Goal: Information Seeking & Learning: Understand process/instructions

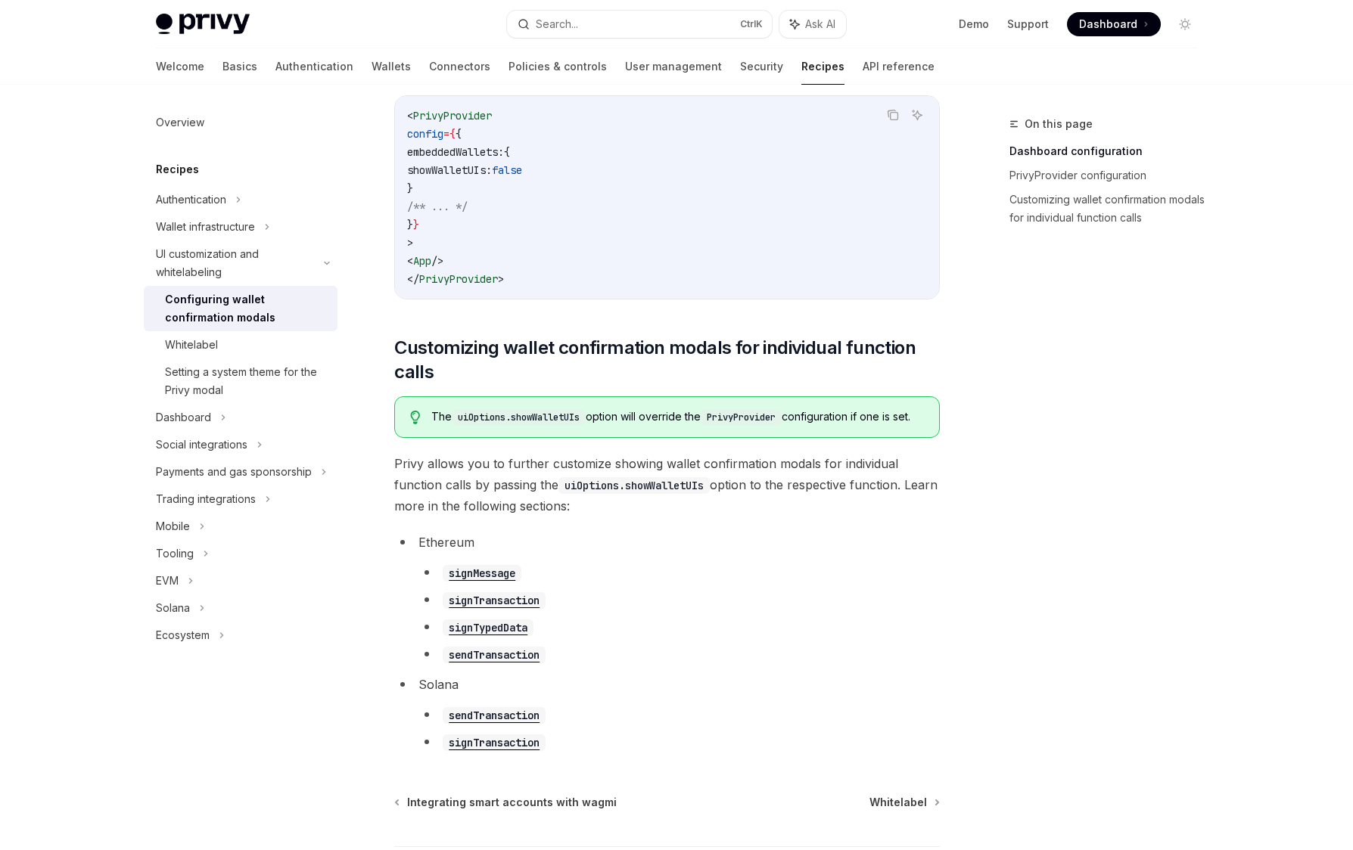
scroll to position [702, 0]
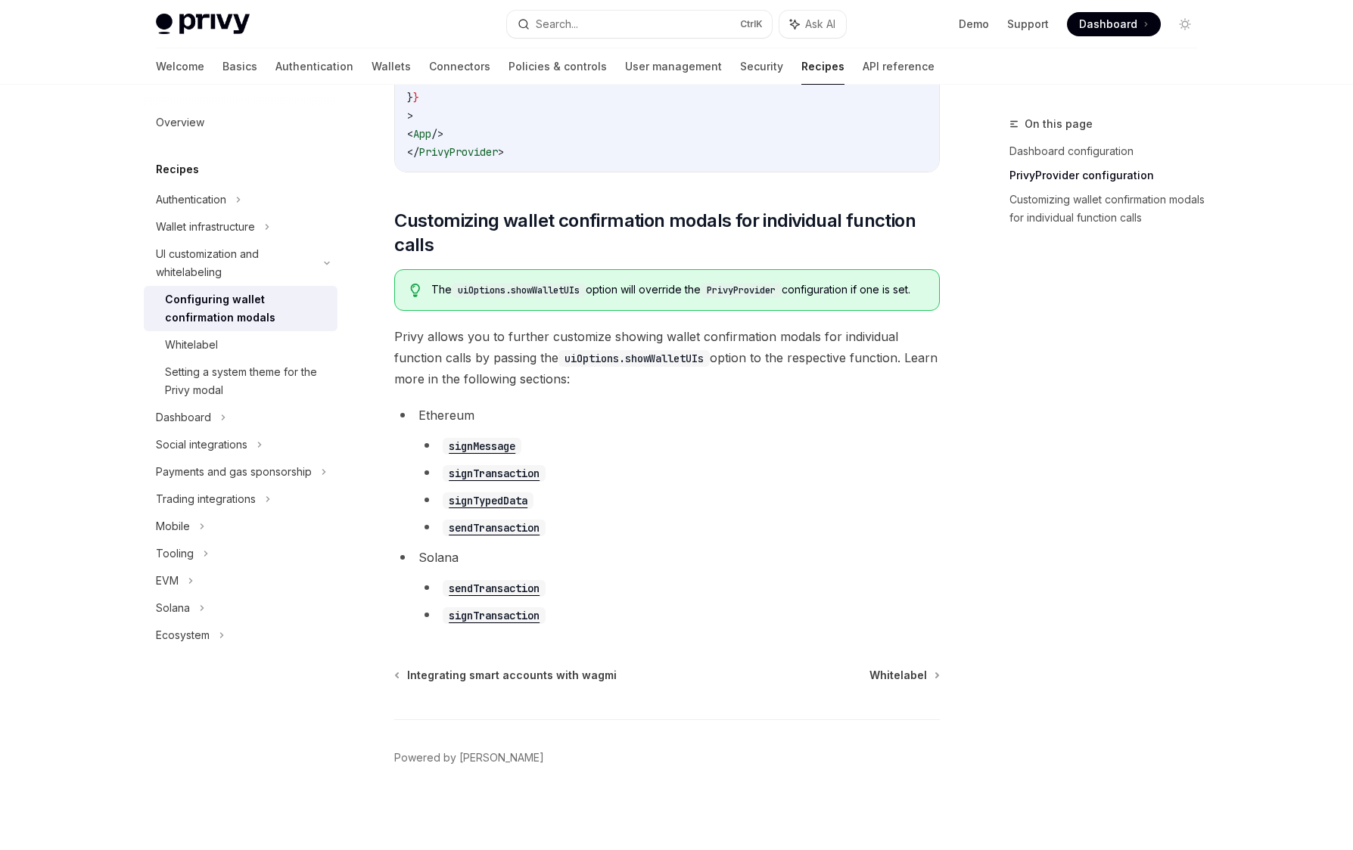
click at [498, 533] on code "sendTransaction" at bounding box center [494, 528] width 103 height 17
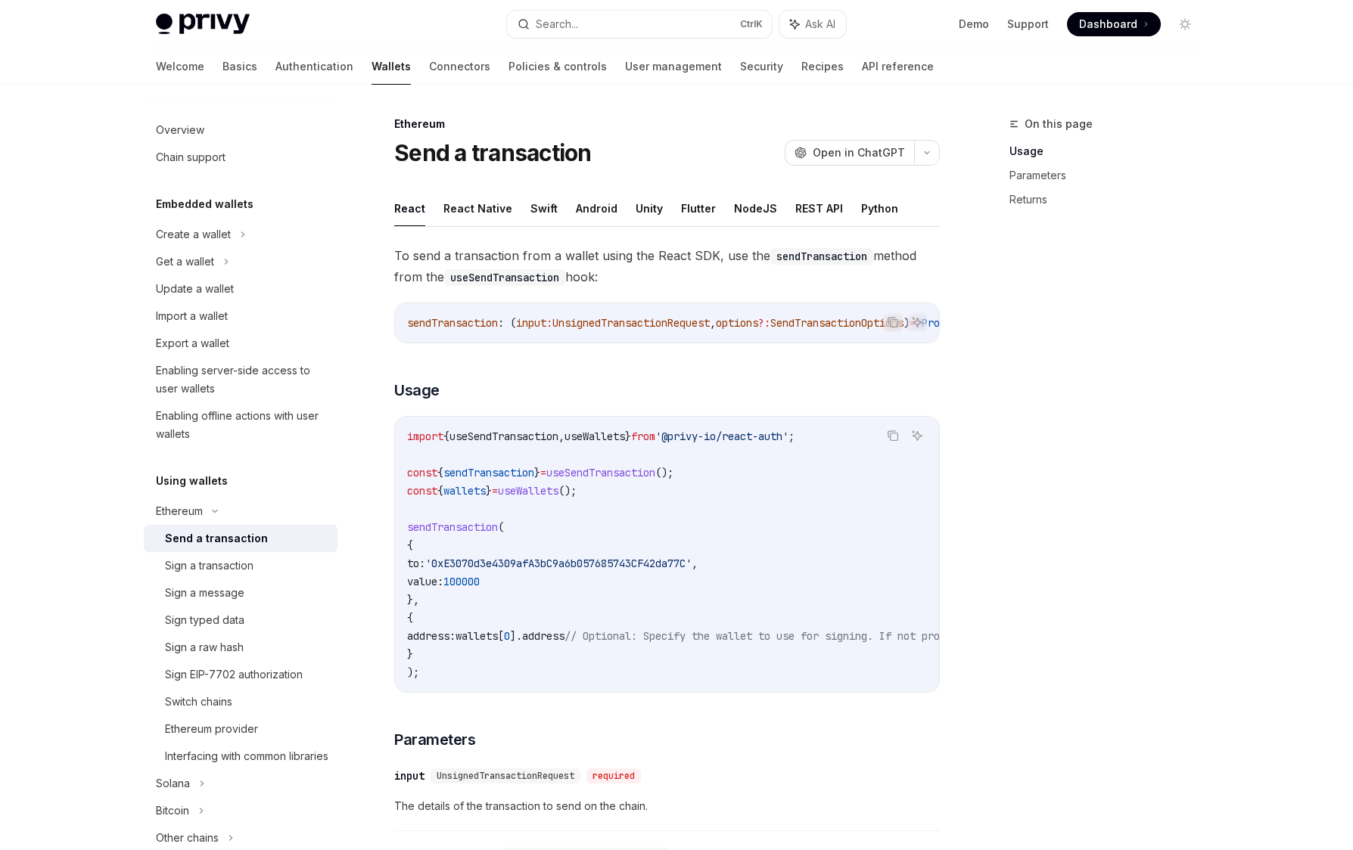
click at [487, 246] on span "To send a transaction from a wallet using the React SDK, use the sendTransactio…" at bounding box center [667, 266] width 546 height 42
drag, startPoint x: 477, startPoint y: 338, endPoint x: 751, endPoint y: 340, distance: 274.7
click at [751, 340] on div "sendTransaction : ( input : UnsignedTransactionRequest , options ?: SendTransac…" at bounding box center [667, 322] width 544 height 39
click at [521, 375] on div "To send a transaction from a wallet using the React SDK, use the sendTransactio…" at bounding box center [667, 780] width 546 height 1070
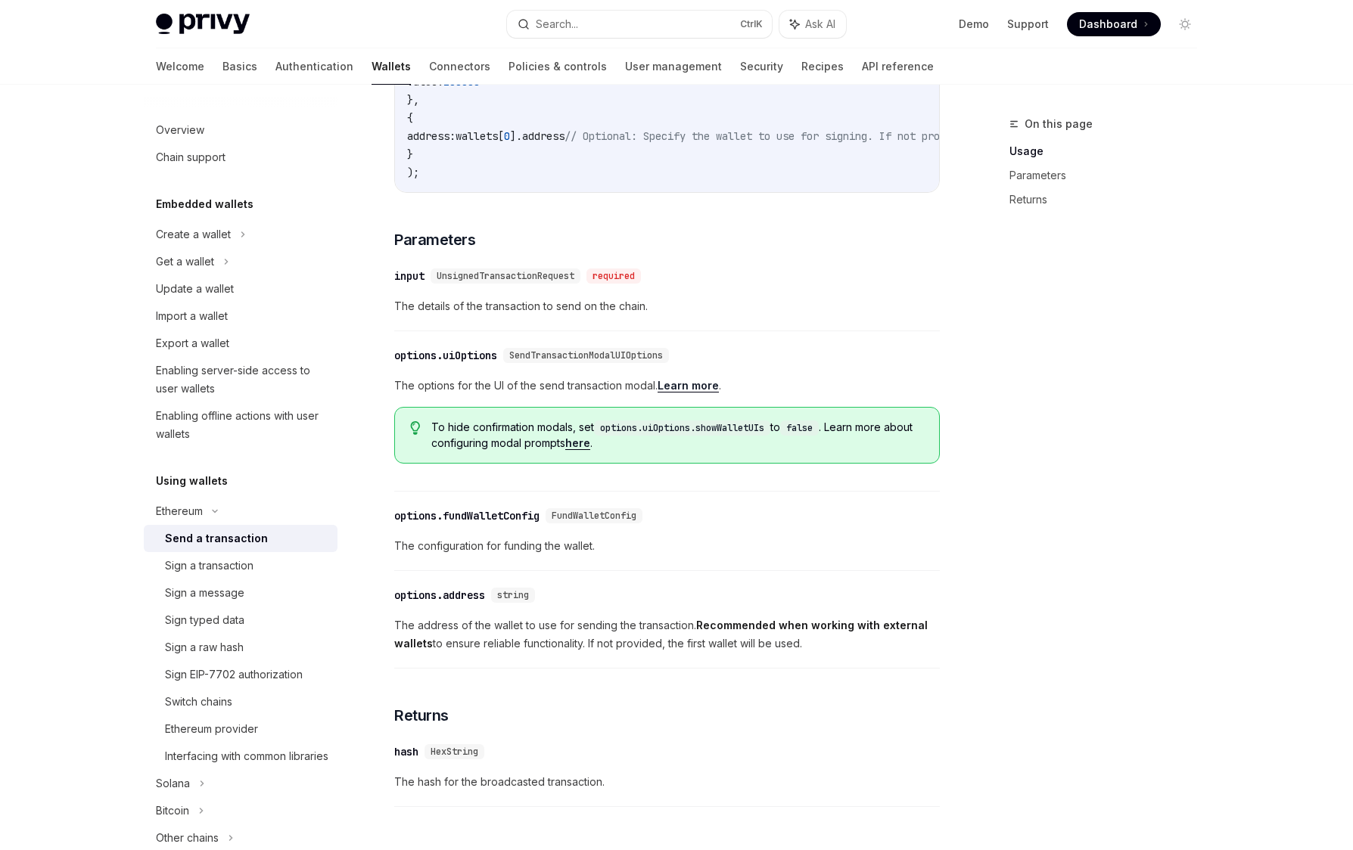
scroll to position [545, 0]
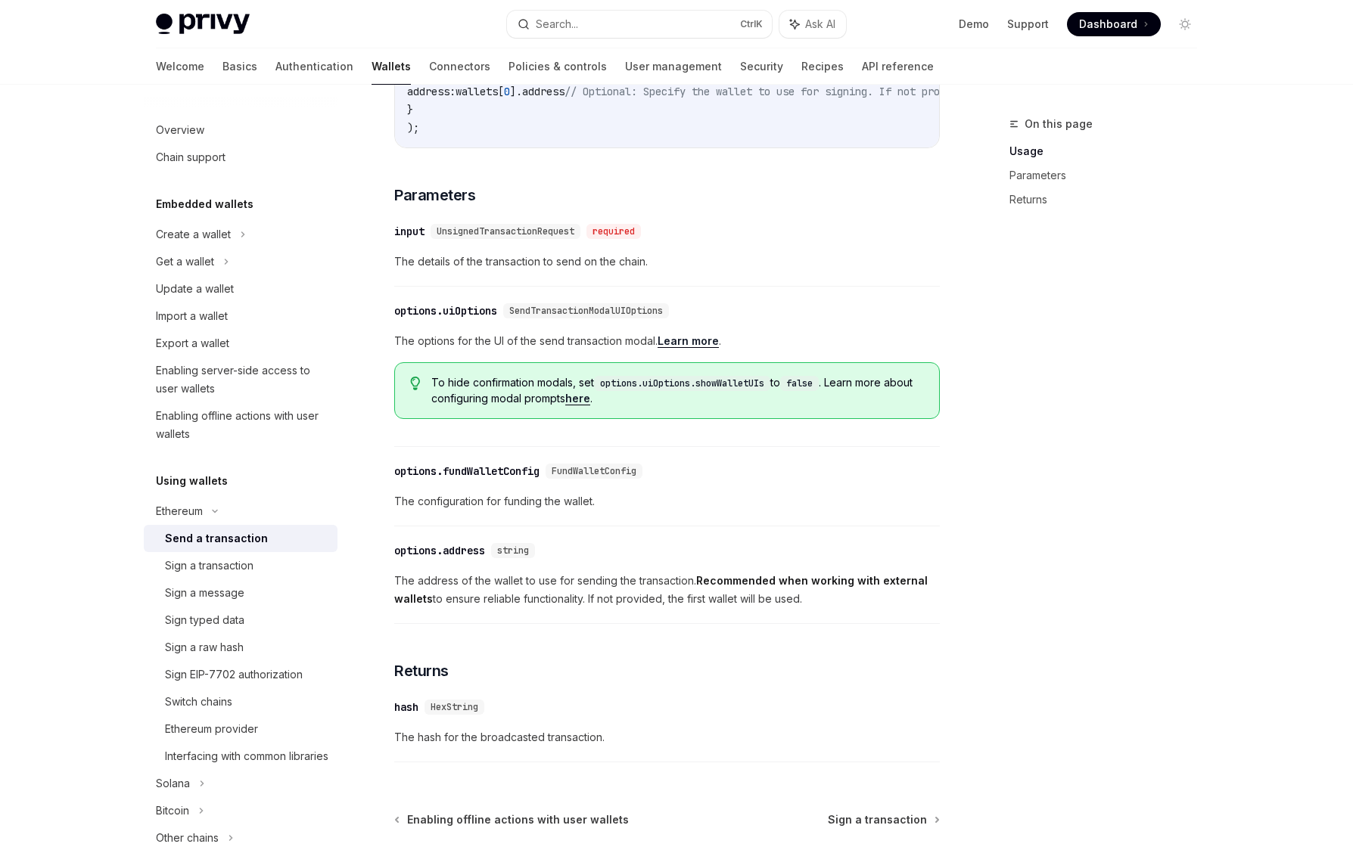
click at [590, 406] on link "here" at bounding box center [577, 399] width 25 height 14
type textarea "*"
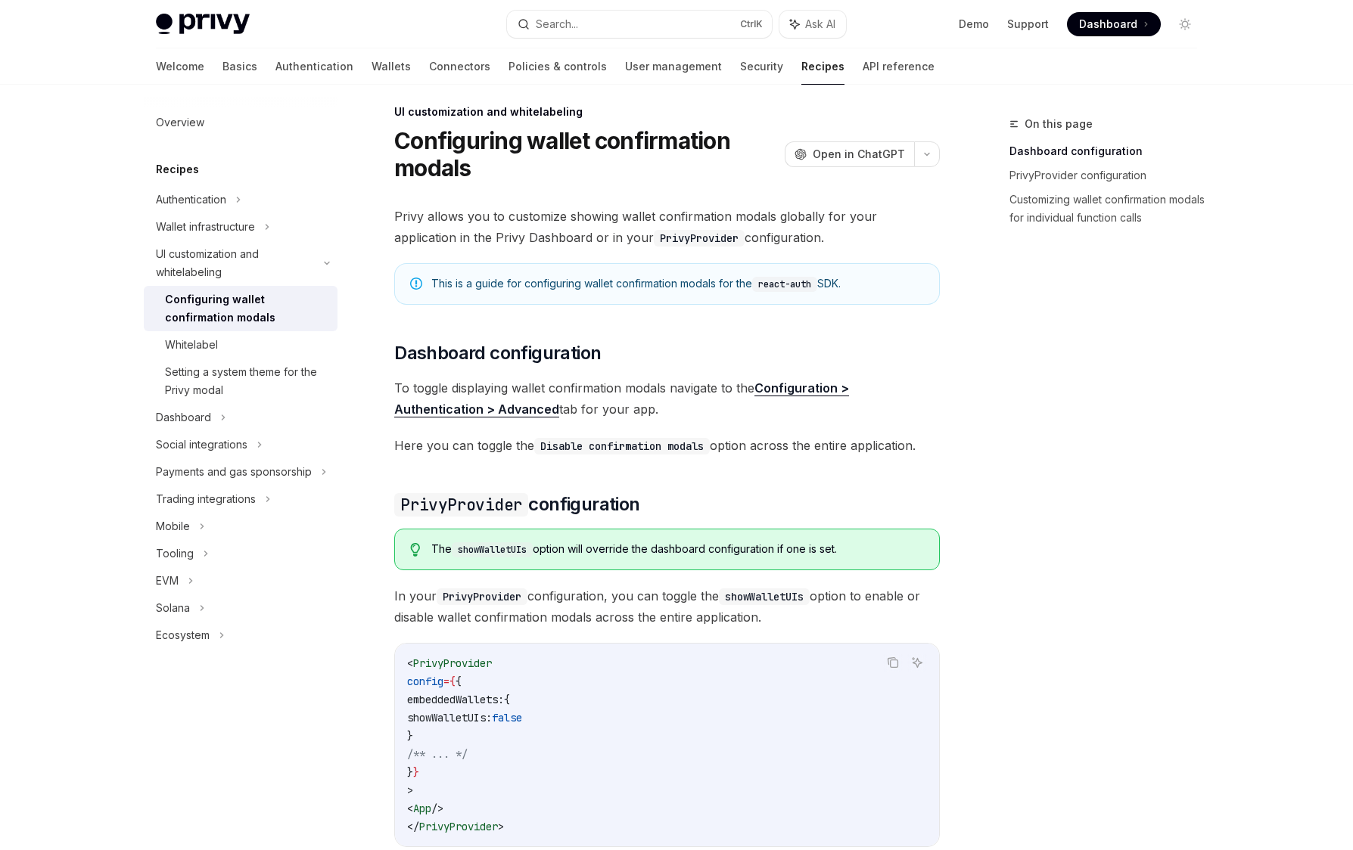
scroll to position [91, 0]
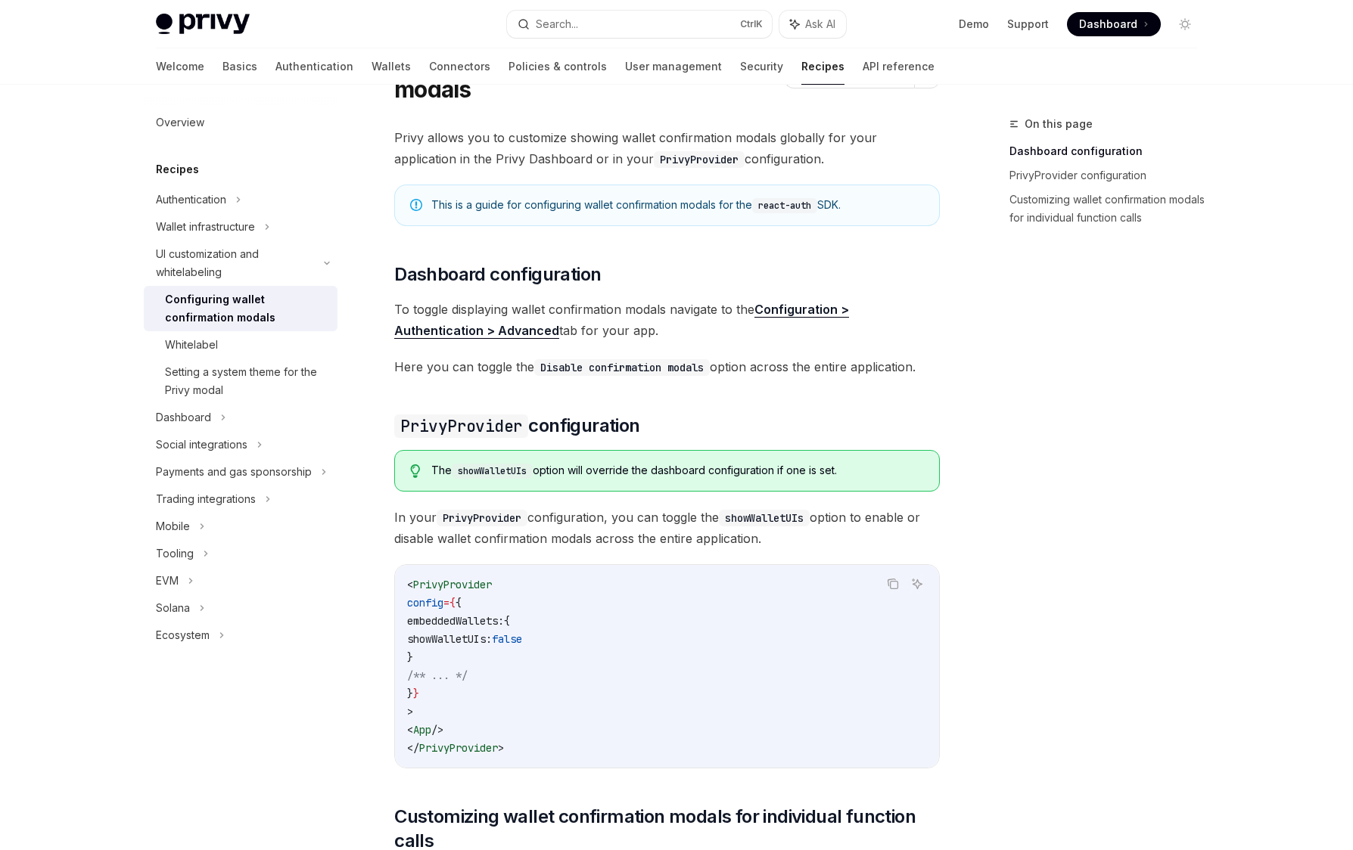
click at [745, 517] on code "showWalletUIs" at bounding box center [764, 518] width 91 height 17
copy code "showWalletUIs"
click at [1195, 434] on div "On this page Dashboard configuration PrivyProvider configuration Customizing wa…" at bounding box center [1094, 482] width 230 height 735
